Goal: Task Accomplishment & Management: Manage account settings

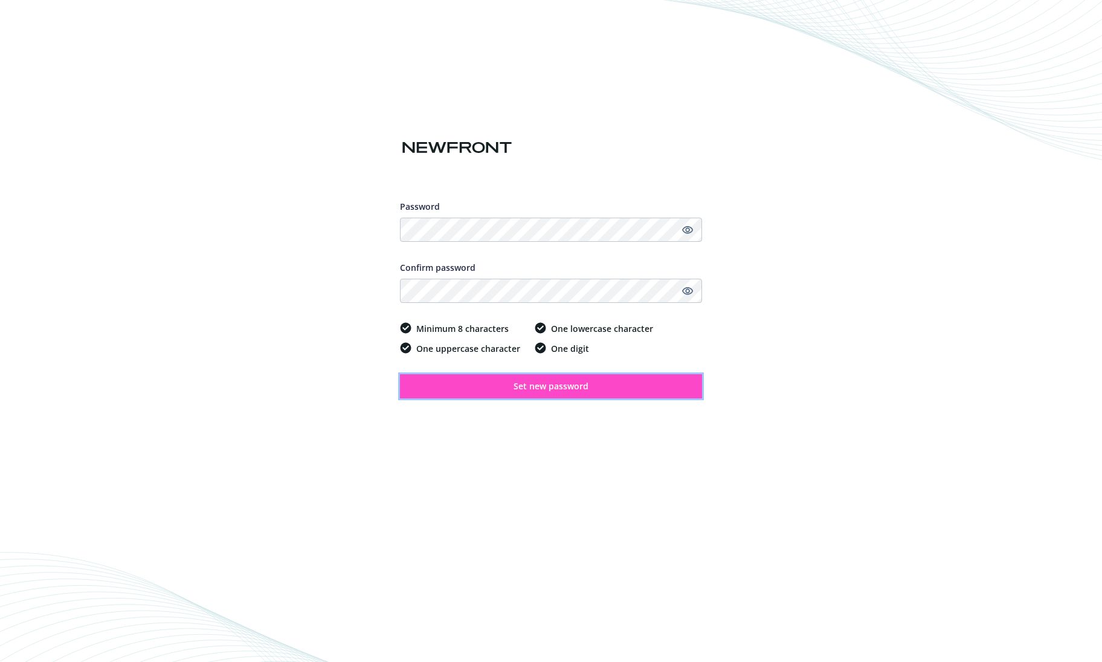
click at [582, 389] on span "Set new password" at bounding box center [551, 385] width 75 height 11
